Goal: Navigation & Orientation: Find specific page/section

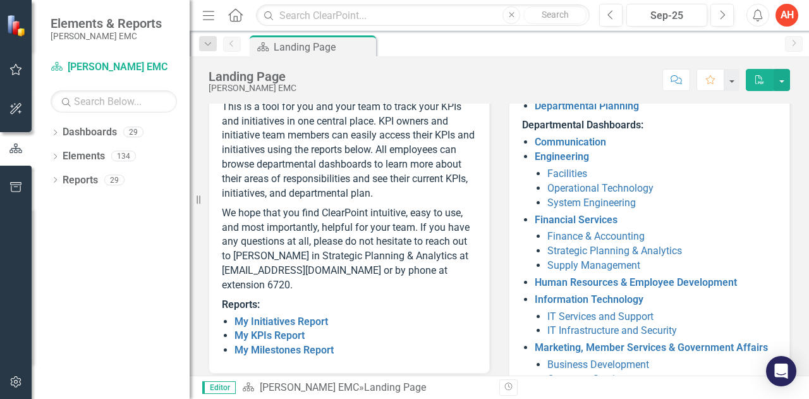
scroll to position [145, 0]
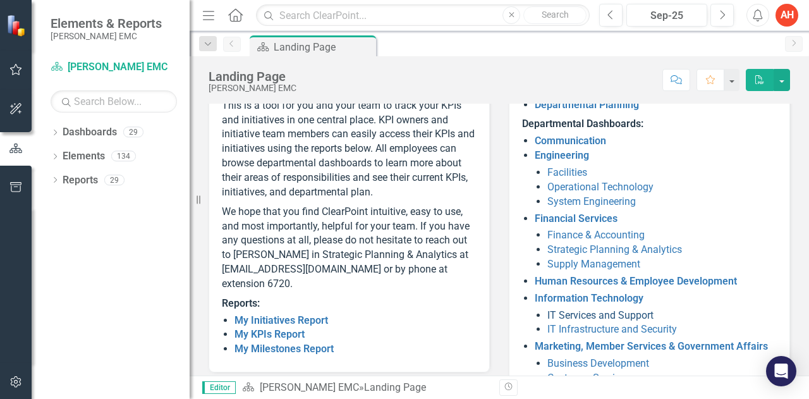
click at [630, 313] on link "IT Services and Support" at bounding box center [600, 315] width 106 height 12
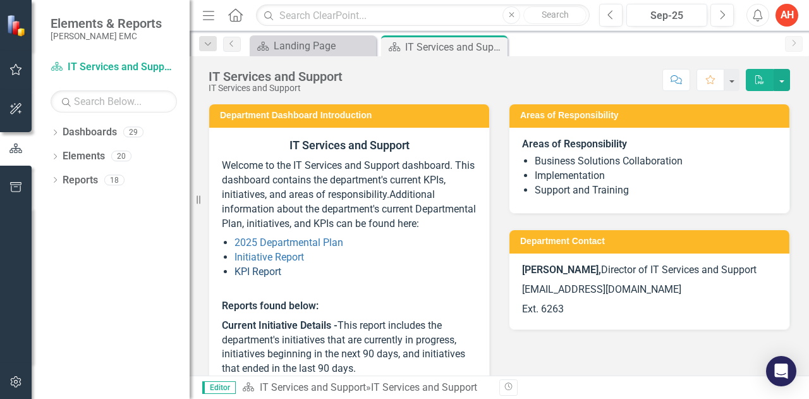
click at [274, 277] on link "KPI Report" at bounding box center [258, 271] width 47 height 12
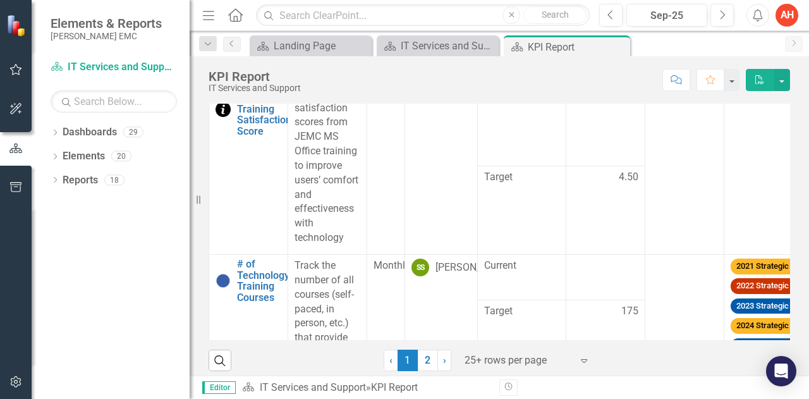
scroll to position [309, 0]
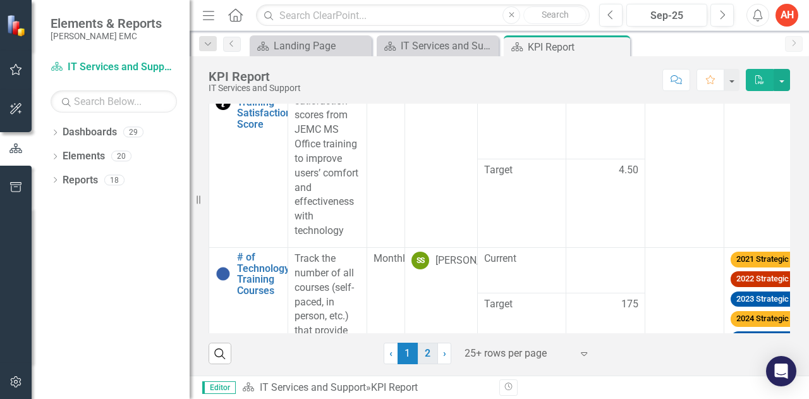
click at [423, 354] on link "2" at bounding box center [428, 353] width 20 height 21
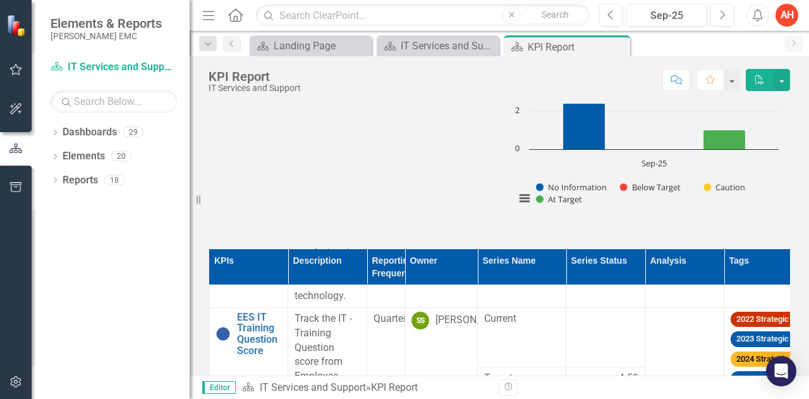
scroll to position [0, 0]
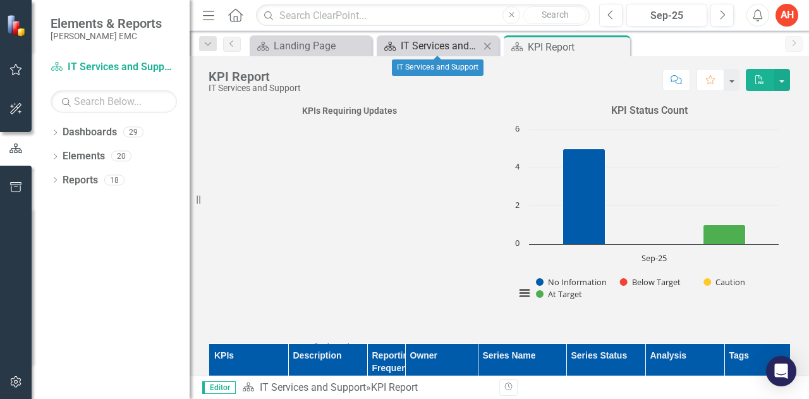
click at [448, 43] on div "IT Services and Support" at bounding box center [440, 46] width 79 height 16
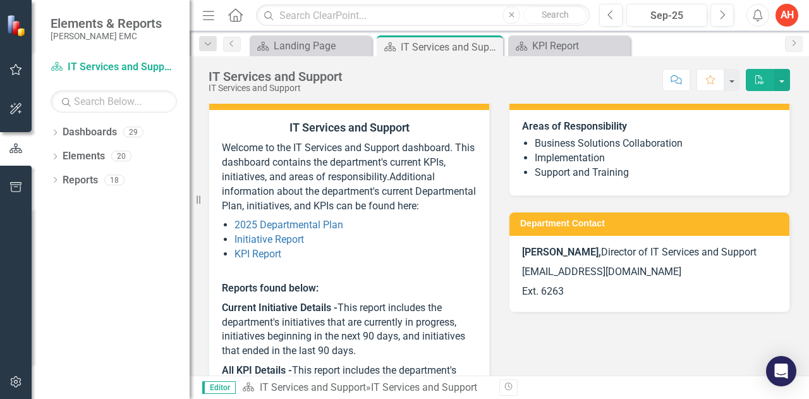
scroll to position [15, 0]
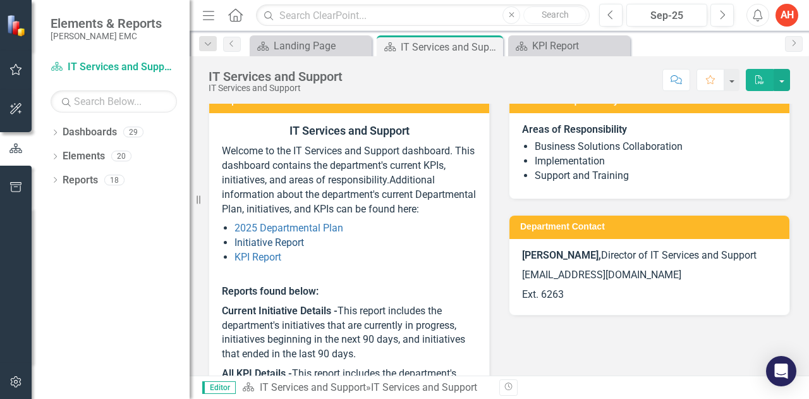
click at [289, 248] on link "Initiative Report" at bounding box center [270, 242] width 70 height 12
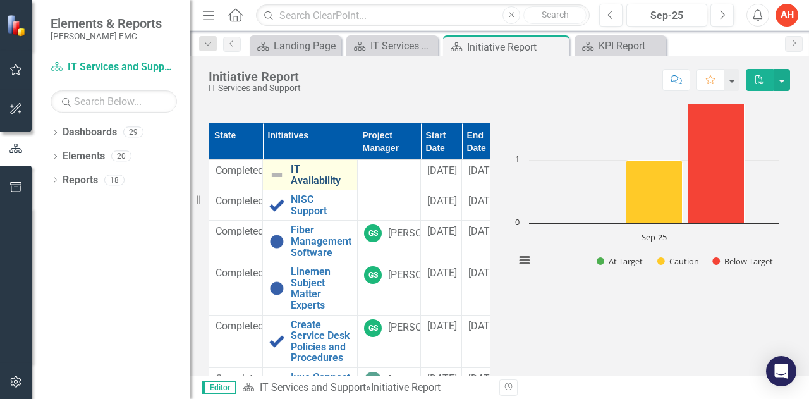
click at [327, 179] on link "IT Availability" at bounding box center [321, 175] width 60 height 22
